Goal: Information Seeking & Learning: Find specific fact

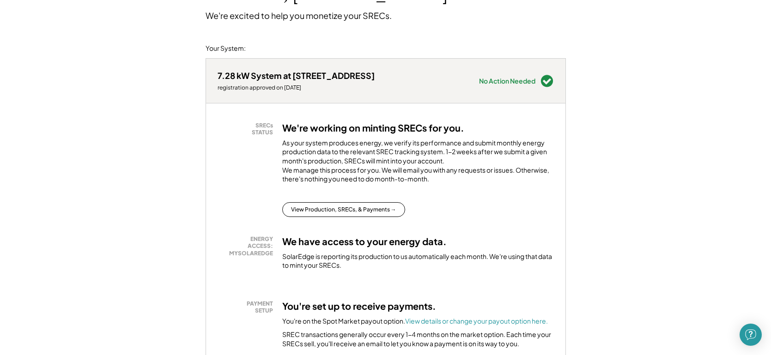
scroll to position [95, 0]
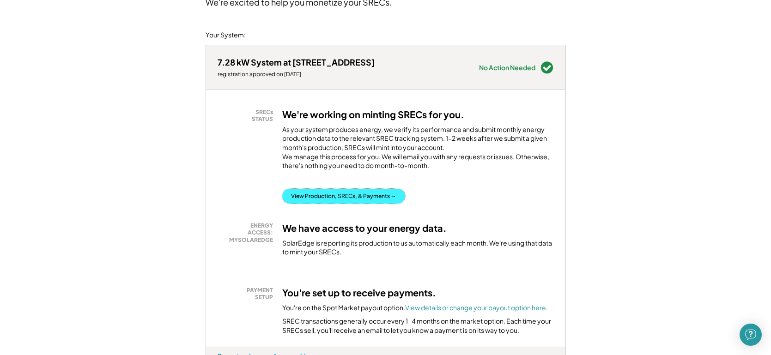
click at [360, 204] on button "View Production, SRECs, & Payments →" at bounding box center [343, 196] width 123 height 15
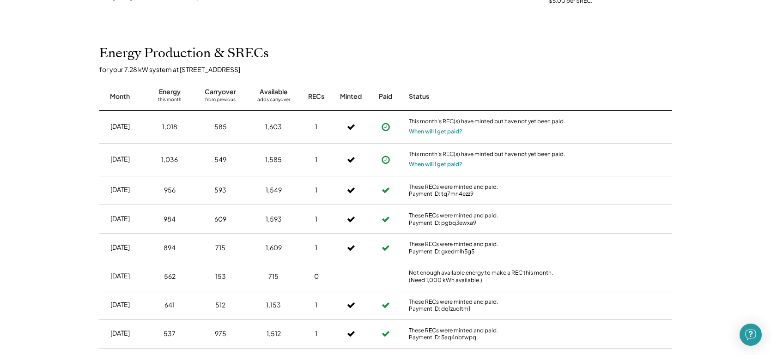
scroll to position [440, 0]
click at [461, 162] on button "When will I get paid?" at bounding box center [436, 163] width 54 height 9
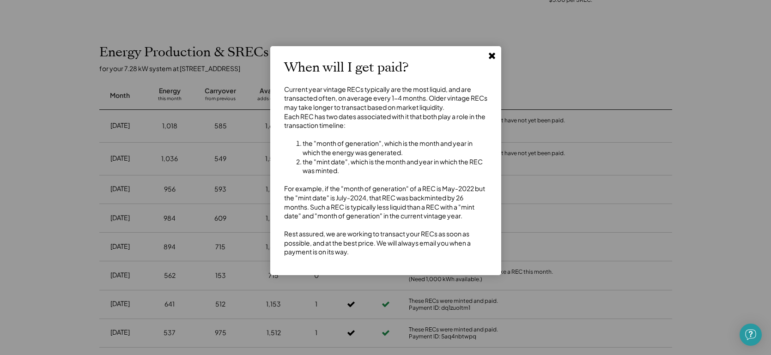
click at [490, 58] on icon at bounding box center [491, 55] width 9 height 9
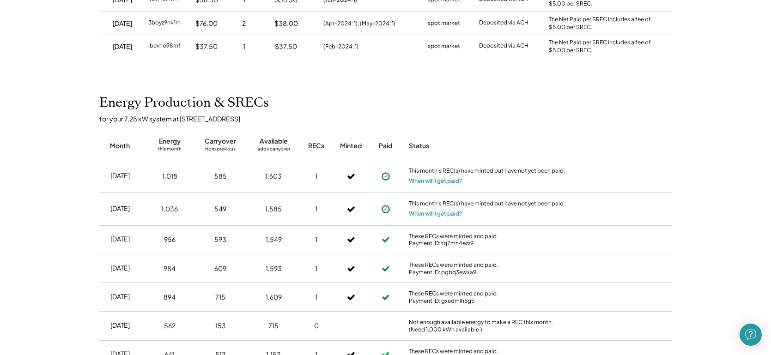
scroll to position [392, 0]
